Goal: Task Accomplishment & Management: Complete application form

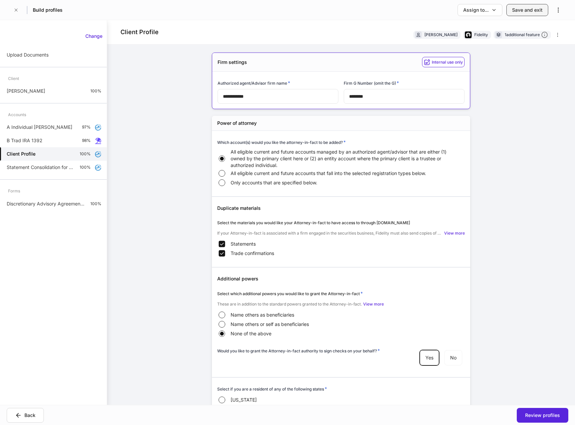
click at [532, 13] on button "Save and exit" at bounding box center [527, 10] width 42 height 12
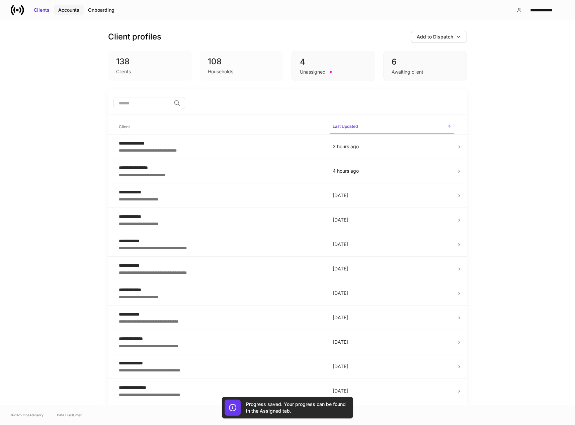
click at [66, 12] on div "Accounts" at bounding box center [68, 10] width 21 height 7
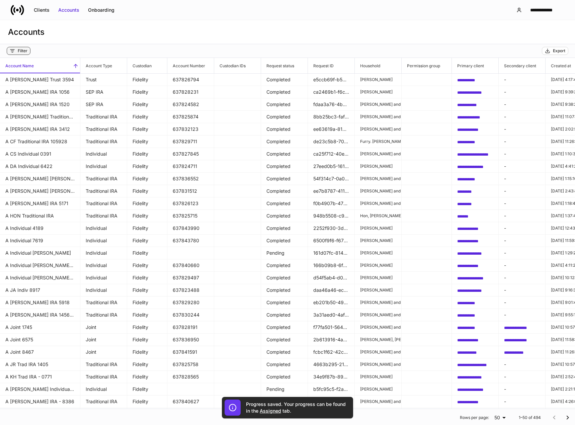
click at [27, 51] on button "Filter" at bounding box center [19, 51] width 24 height 8
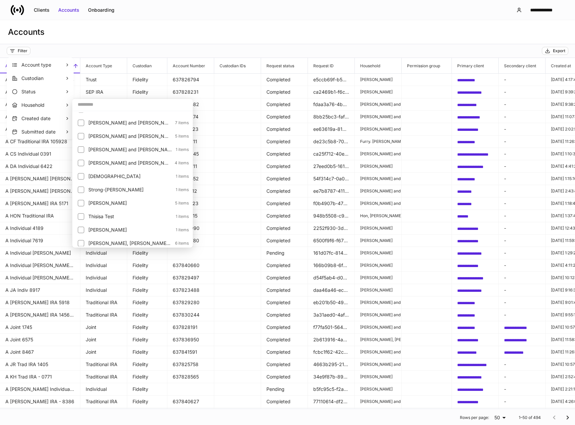
scroll to position [1171, 0]
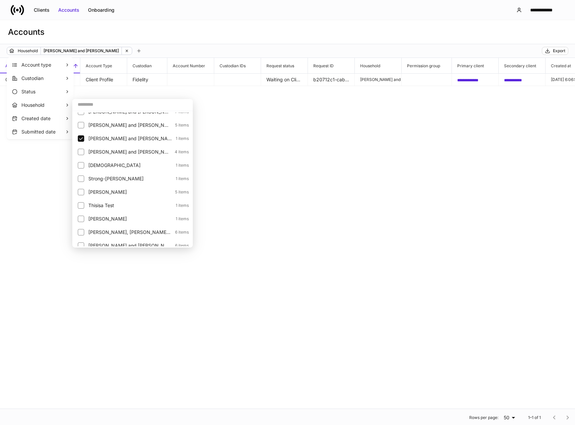
click at [479, 80] on div at bounding box center [287, 212] width 575 height 425
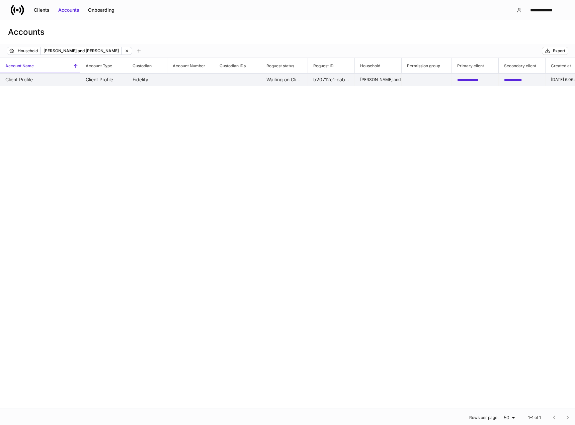
click at [476, 80] on span "**********" at bounding box center [467, 80] width 21 height 4
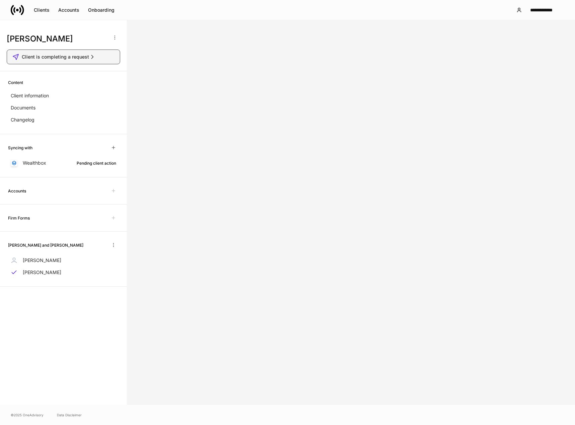
click at [48, 59] on span "Client is completing a request" at bounding box center [55, 57] width 67 height 7
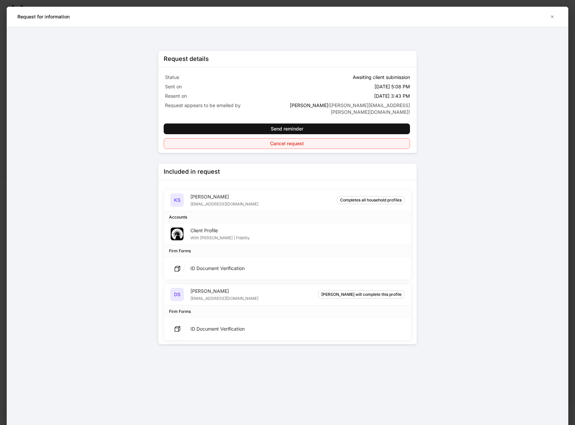
click at [291, 140] on div "Cancel request" at bounding box center [287, 143] width 34 height 7
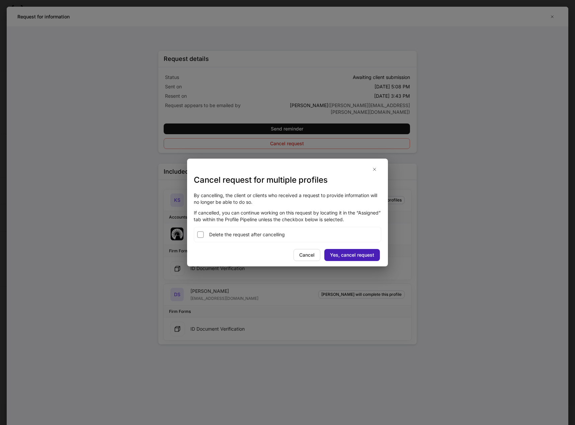
click at [350, 255] on div "Yes, cancel request" at bounding box center [352, 255] width 44 height 7
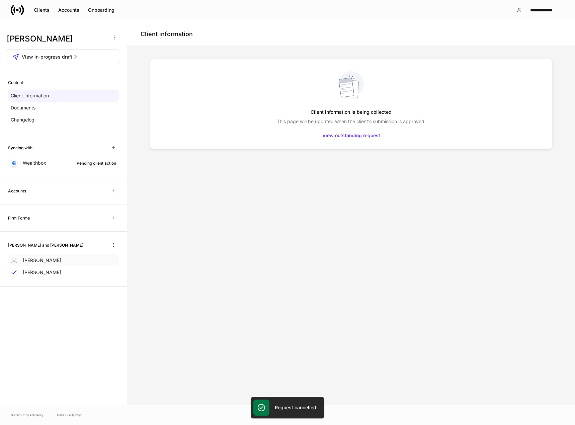
click at [42, 263] on p "[PERSON_NAME]" at bounding box center [42, 260] width 38 height 7
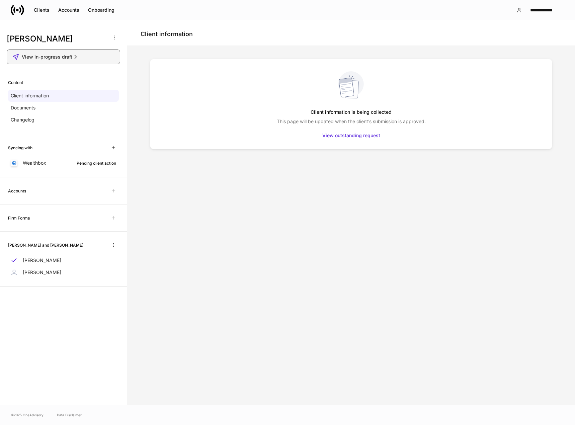
click at [53, 57] on span "View in-progress draft" at bounding box center [47, 57] width 51 height 7
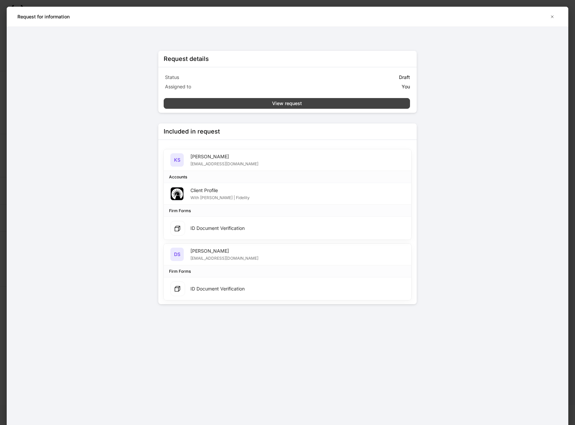
click at [289, 104] on div "View request" at bounding box center [287, 103] width 30 height 7
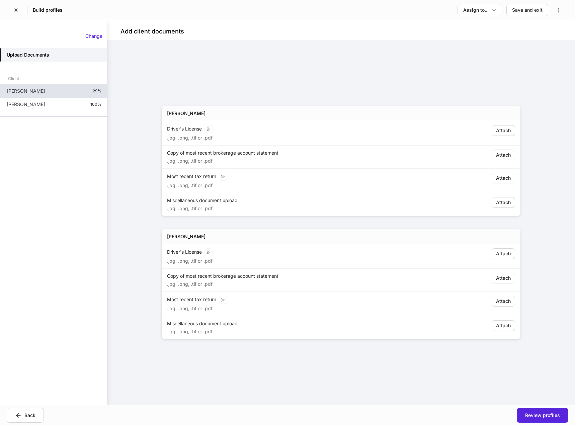
click at [62, 92] on div "[PERSON_NAME] 29%" at bounding box center [53, 90] width 107 height 13
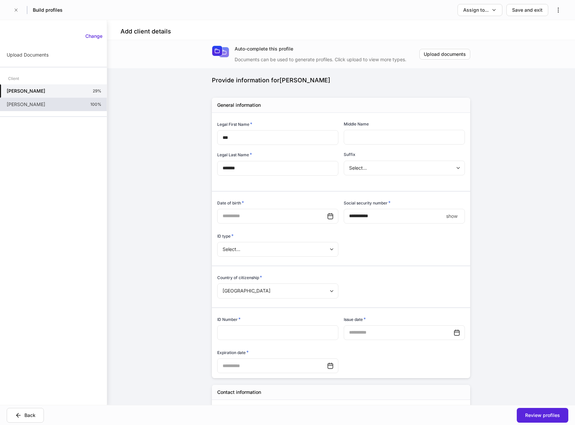
click at [41, 106] on div "[PERSON_NAME] 100%" at bounding box center [53, 104] width 107 height 13
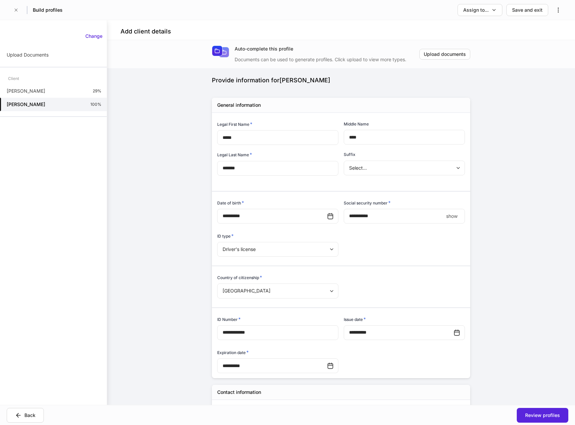
type input "**********"
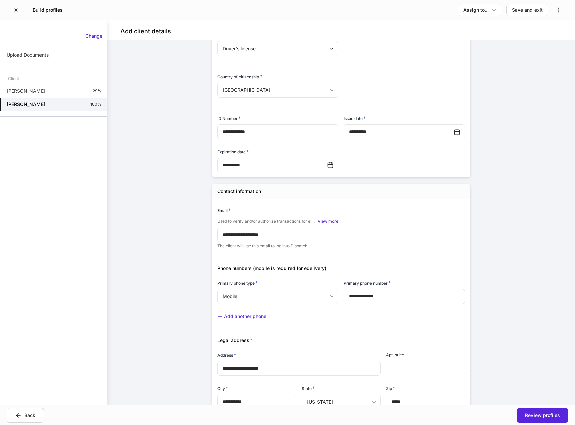
scroll to position [268, 0]
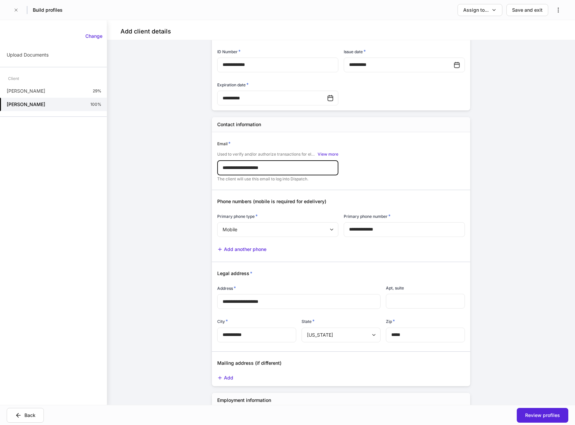
drag, startPoint x: 298, startPoint y: 168, endPoint x: 211, endPoint y: 171, distance: 86.7
click at [212, 171] on div "**********" at bounding box center [275, 157] width 127 height 50
drag, startPoint x: 495, startPoint y: 183, endPoint x: 490, endPoint y: 180, distance: 5.4
click at [493, 181] on div "**********" at bounding box center [341, 222] width 468 height 365
click at [492, 14] on button "Assign to..." at bounding box center [480, 10] width 45 height 12
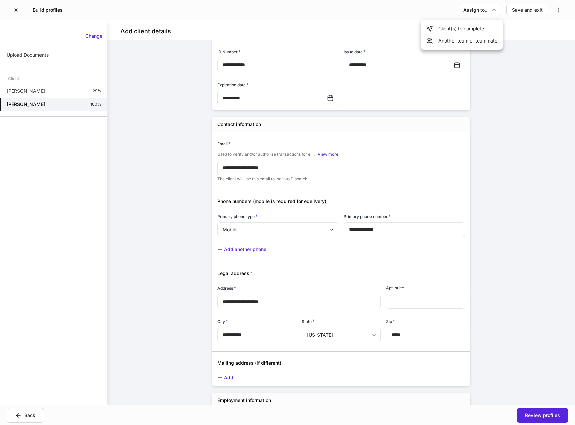
click at [464, 30] on li "Client(s) to complete" at bounding box center [462, 29] width 82 height 12
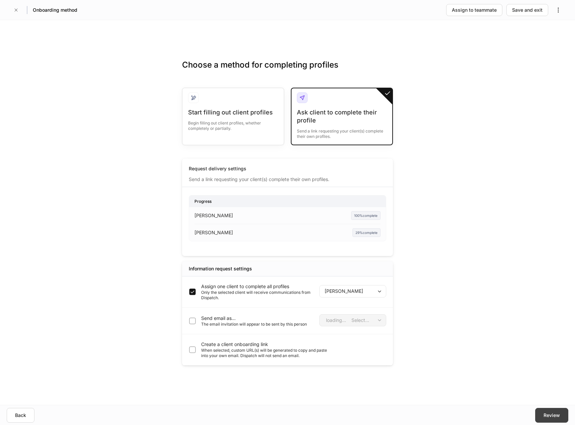
click at [553, 415] on div "Review" at bounding box center [552, 415] width 16 height 7
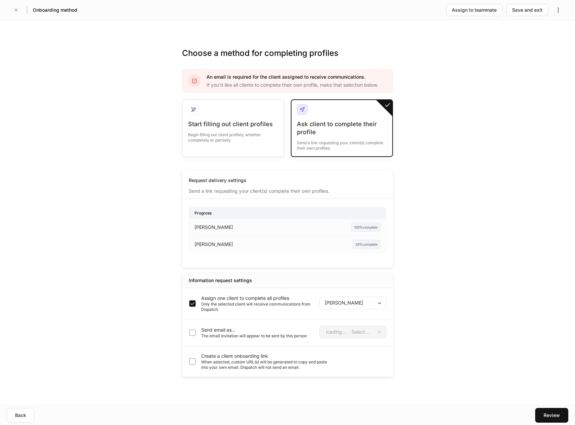
click at [373, 300] on body "**********" at bounding box center [287, 212] width 575 height 425
drag, startPoint x: 364, startPoint y: 314, endPoint x: 380, endPoint y: 320, distance: 16.7
click at [363, 314] on li "[PERSON_NAME]" at bounding box center [352, 317] width 67 height 11
click at [551, 417] on div "Review" at bounding box center [552, 415] width 16 height 7
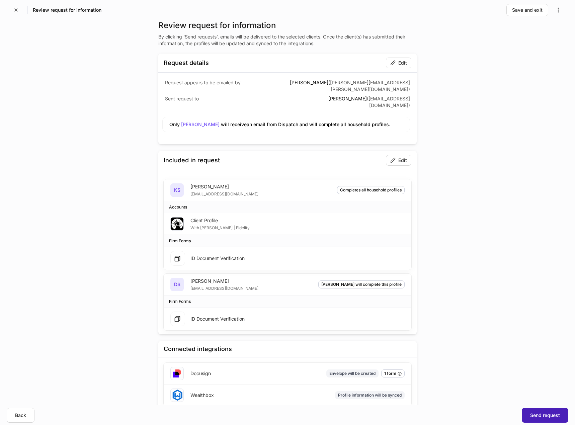
click at [535, 413] on div "Send request" at bounding box center [545, 415] width 30 height 7
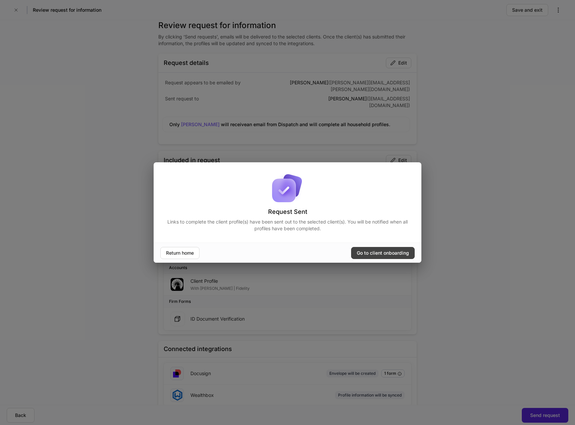
click at [371, 253] on div "Go to client onboarding" at bounding box center [383, 253] width 52 height 7
